Goal: Find specific page/section: Find specific page/section

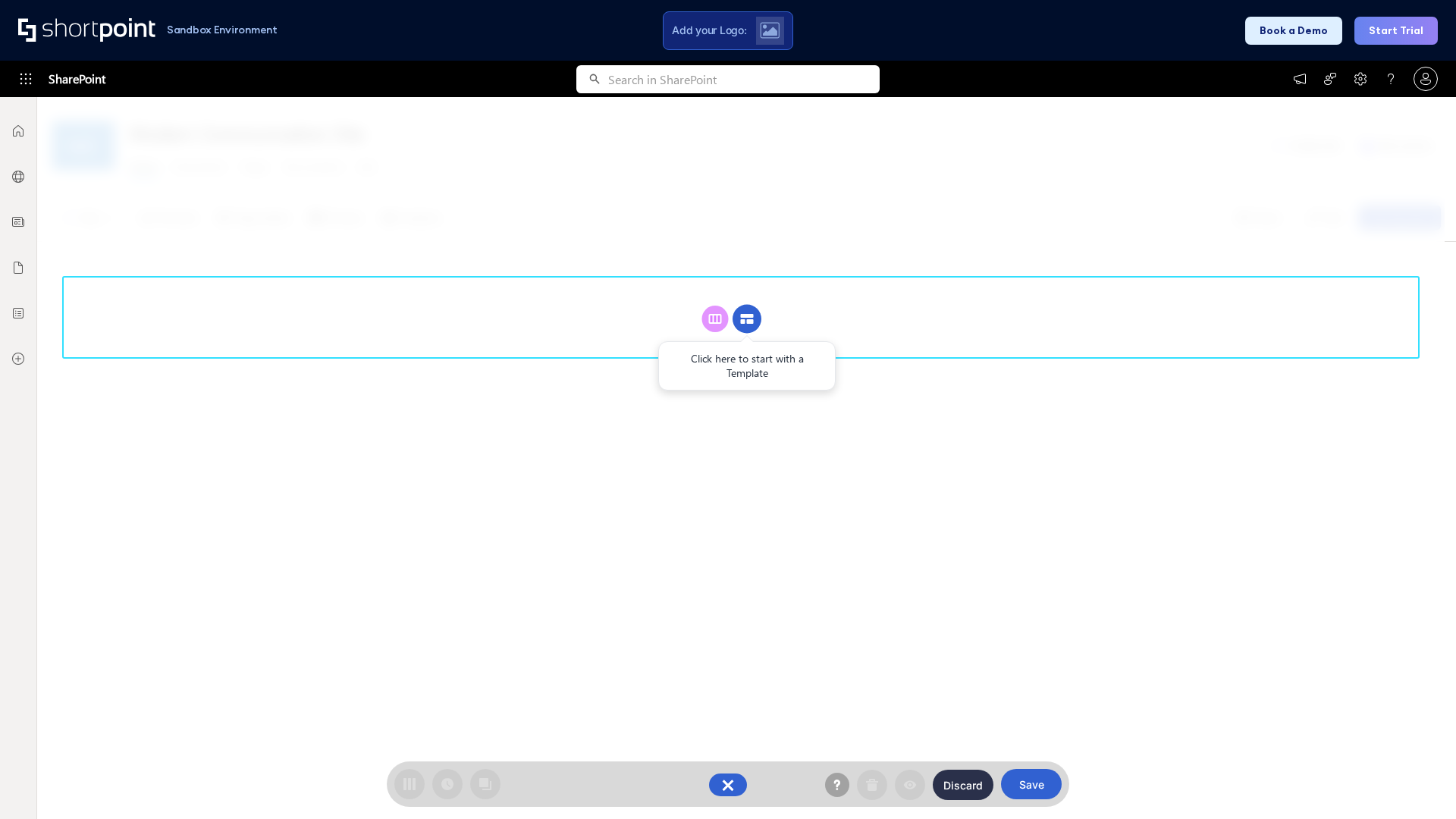
click at [747, 319] on circle at bounding box center [747, 319] width 29 height 29
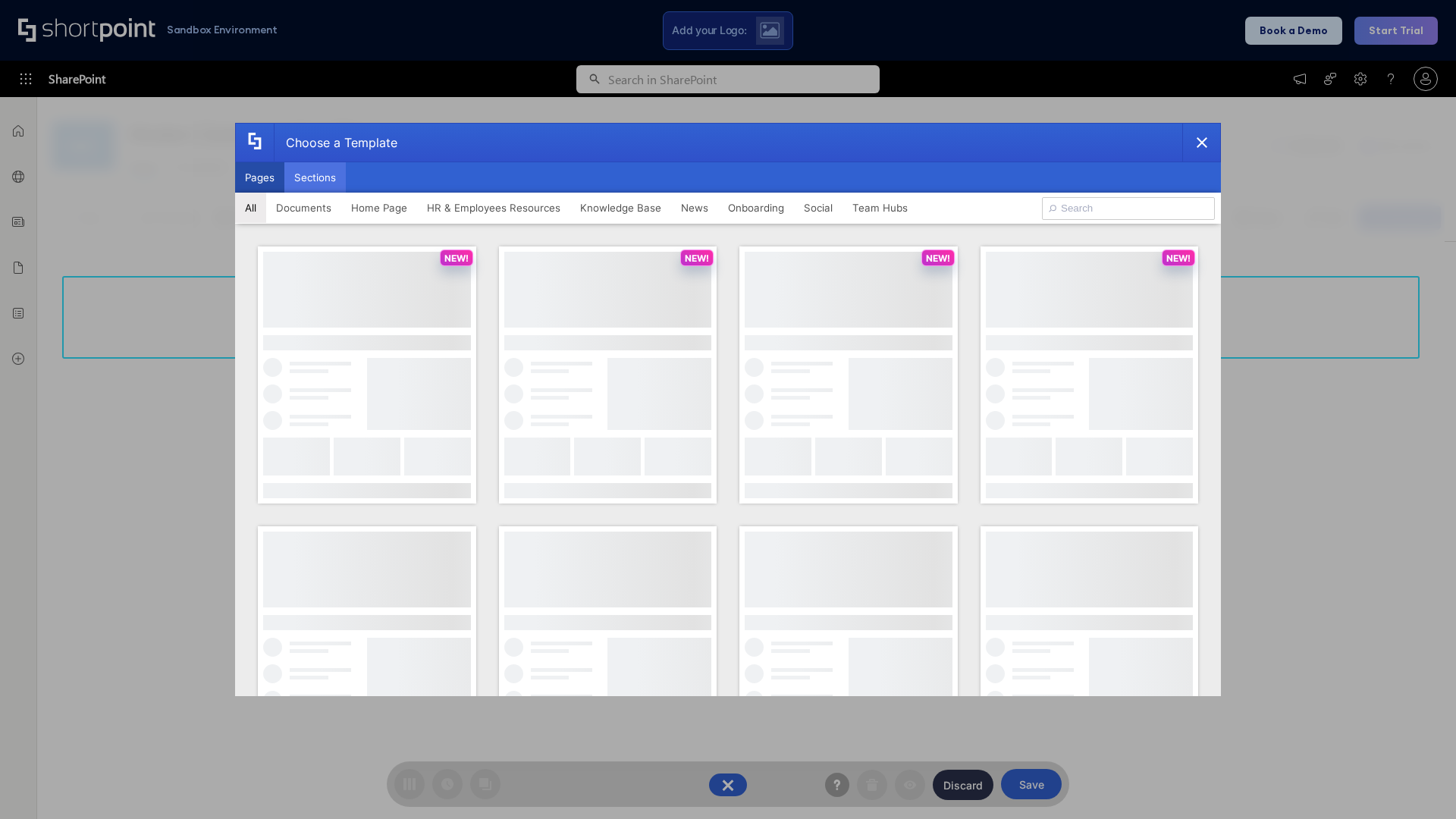
click at [315, 177] on button "Sections" at bounding box center [315, 177] width 61 height 30
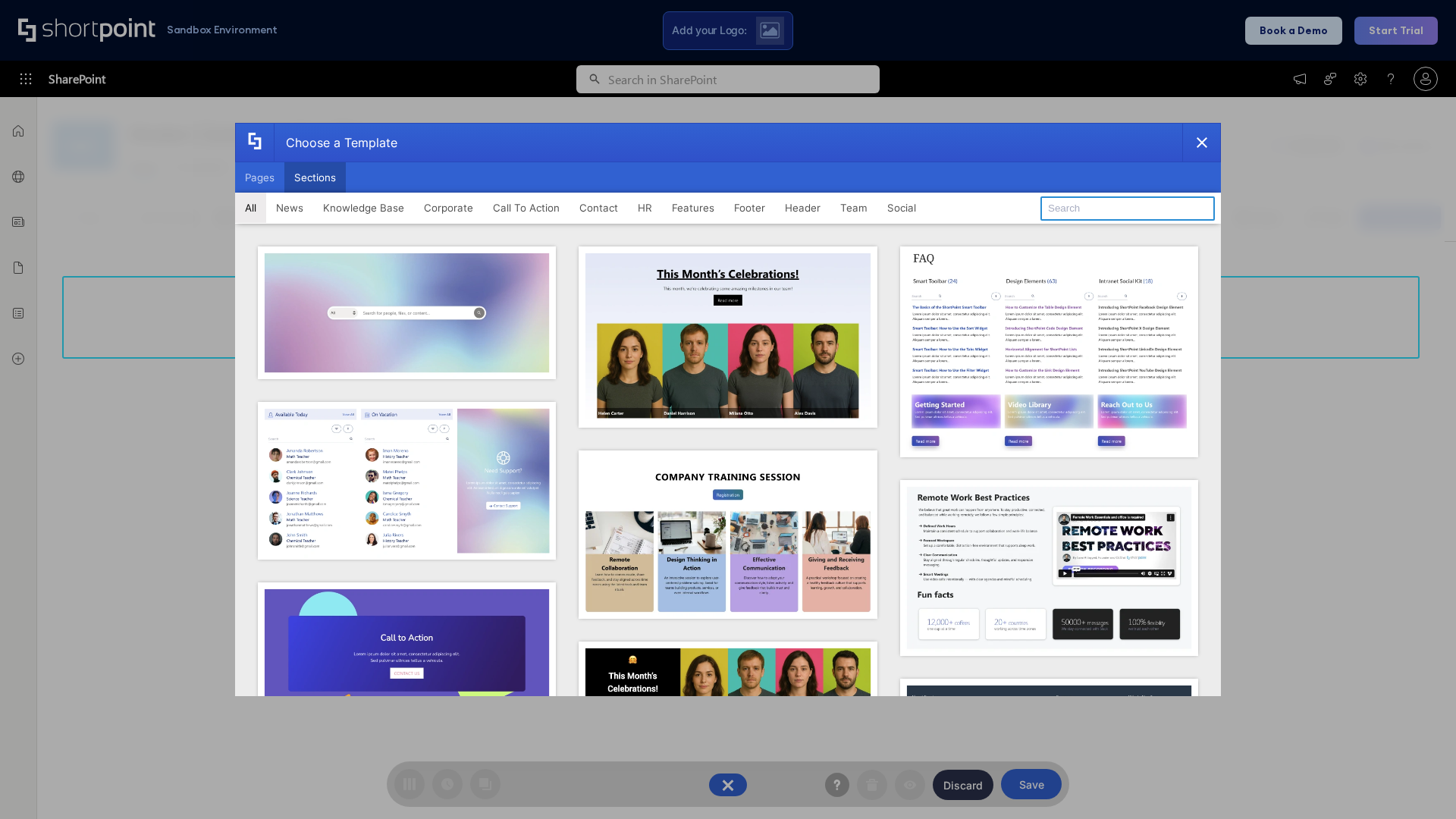
type input "Meet The Team"
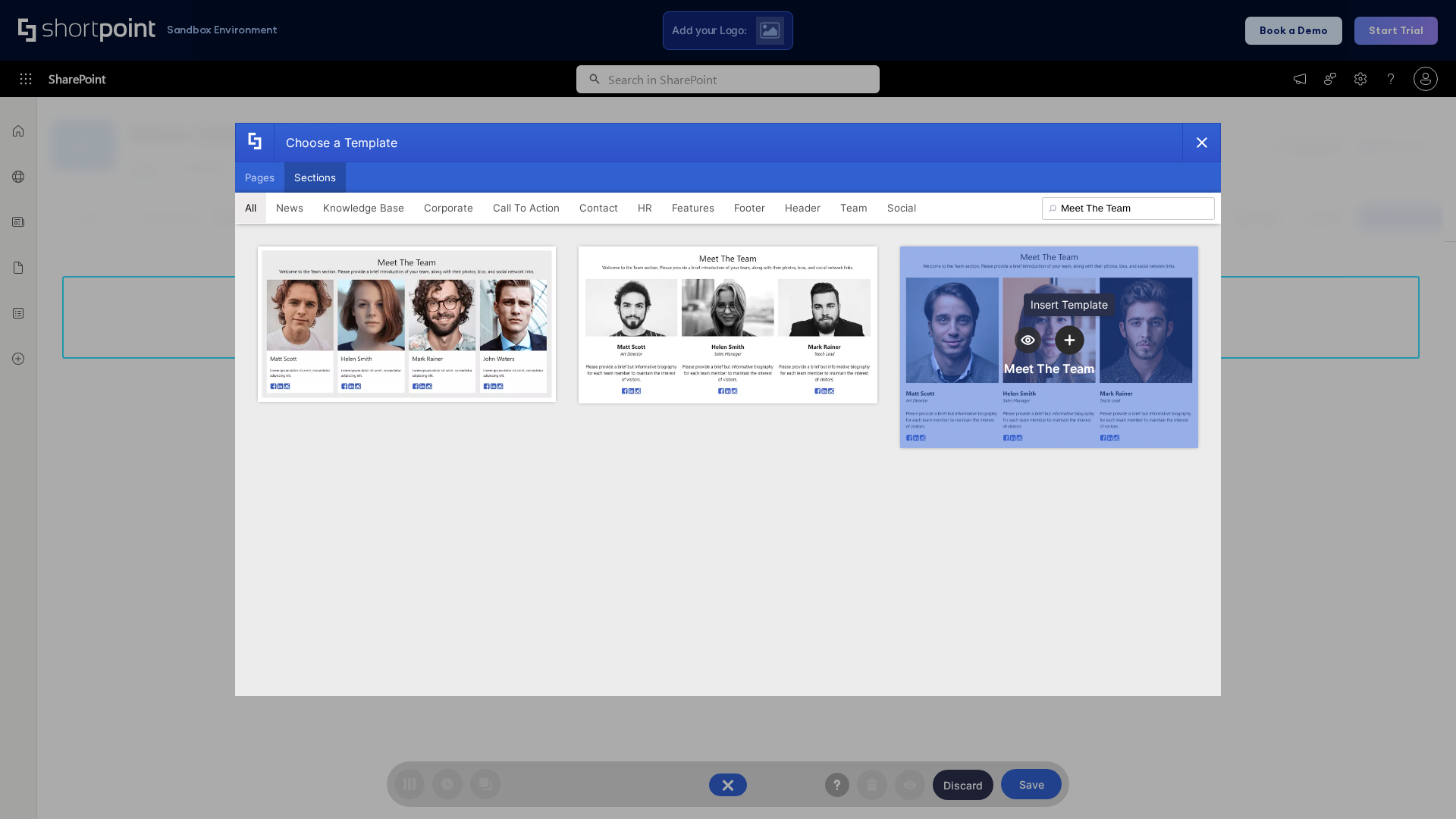
click at [1069, 340] on icon "template selector" at bounding box center [1070, 340] width 11 height 11
